Goal: Find specific page/section: Find specific page/section

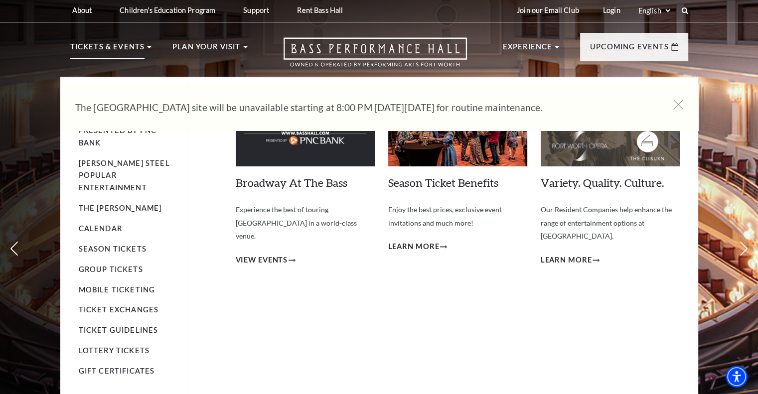
scroll to position [2, 0]
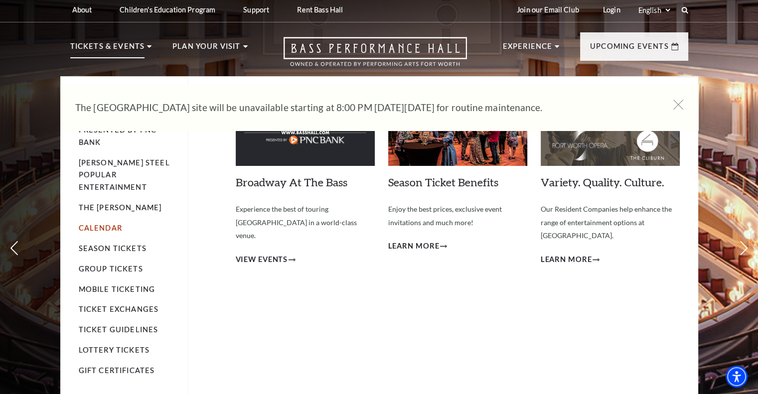
click at [110, 224] on link "Calendar" at bounding box center [100, 228] width 43 height 8
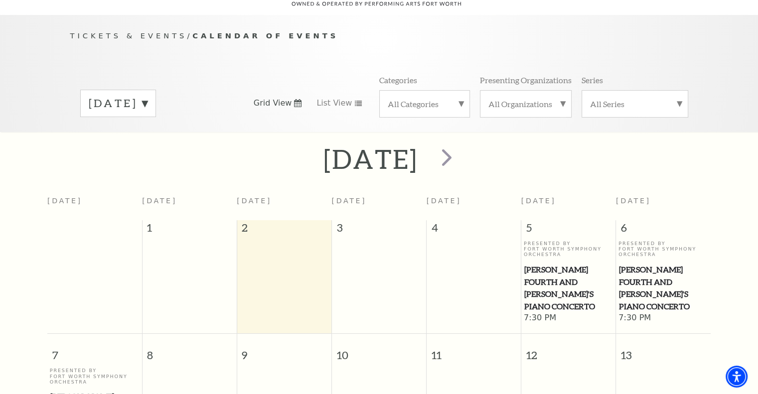
scroll to position [72, 0]
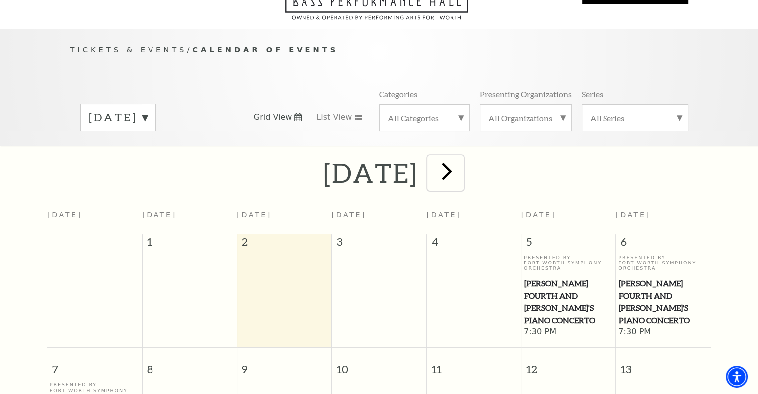
click at [461, 159] on span "next" at bounding box center [447, 171] width 28 height 28
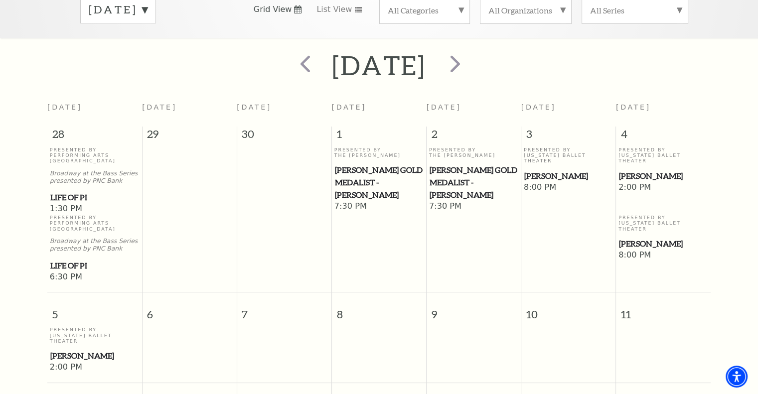
scroll to position [149, 0]
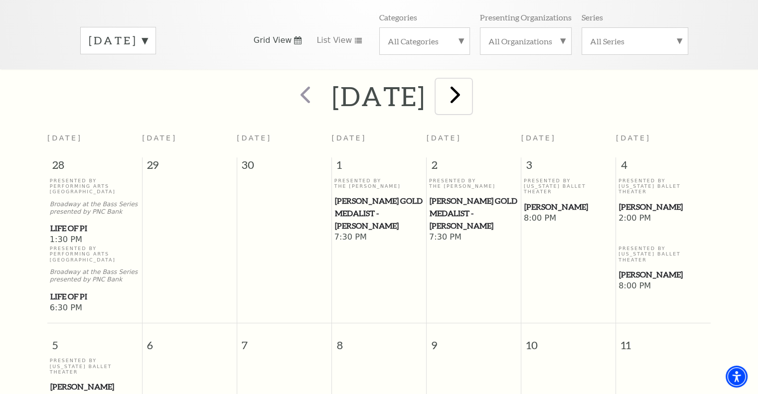
click at [470, 90] on span "next" at bounding box center [455, 94] width 28 height 28
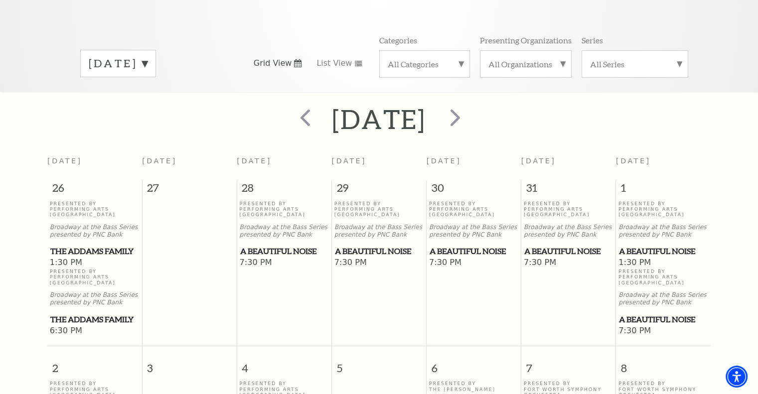
scroll to position [125, 0]
click at [470, 106] on span "next" at bounding box center [455, 118] width 28 height 28
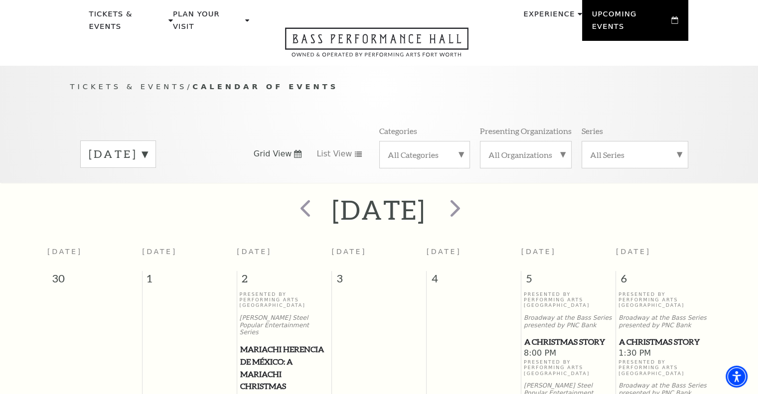
scroll to position [0, 0]
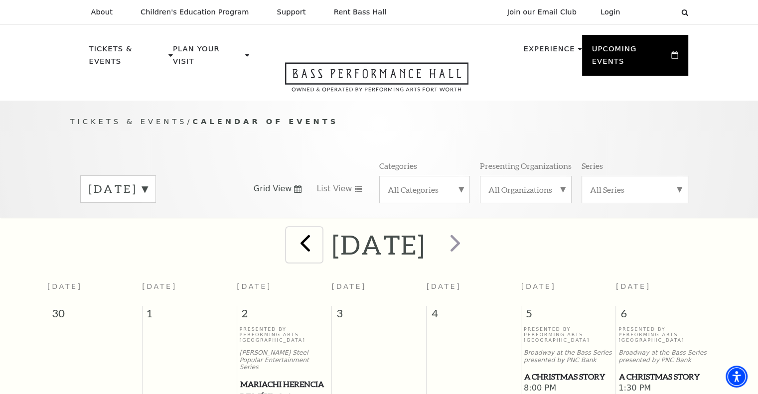
click at [291, 230] on span "prev" at bounding box center [305, 243] width 28 height 28
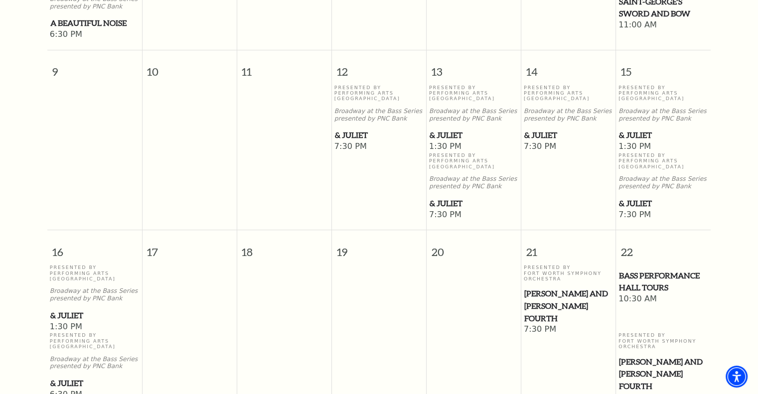
scroll to position [623, 0]
